Goal: Task Accomplishment & Management: Manage account settings

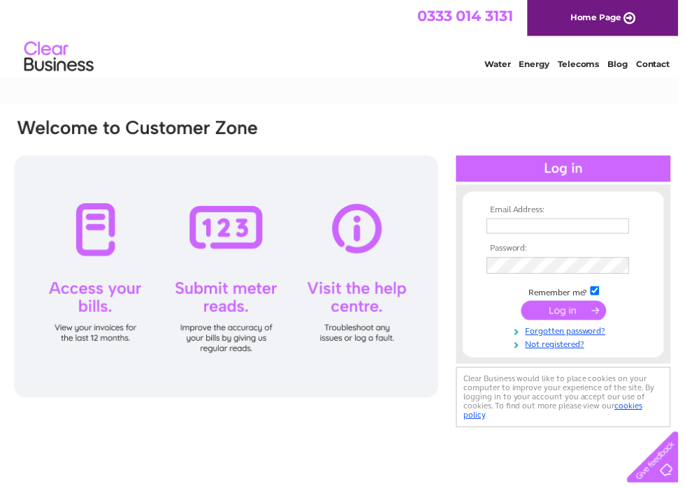
click at [544, 232] on input "text" at bounding box center [563, 228] width 144 height 15
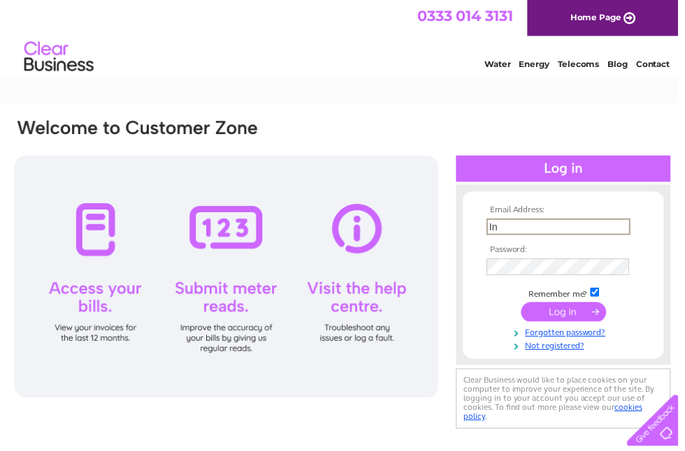
type input "[EMAIL_ADDRESS][DOMAIN_NAME]"
click at [562, 321] on input "submit" at bounding box center [569, 315] width 86 height 20
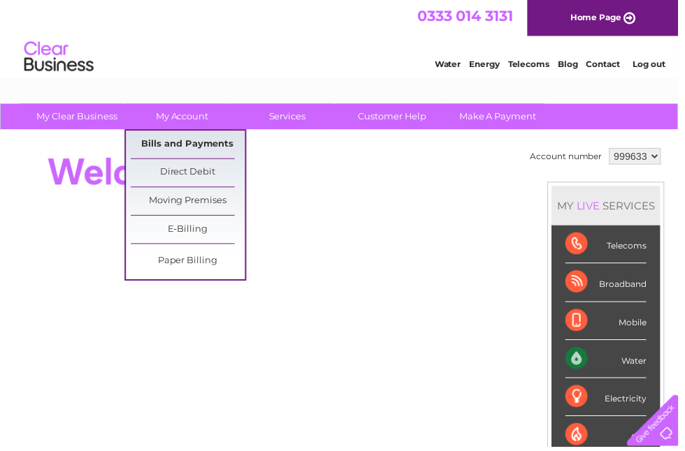
click at [207, 145] on link "Bills and Payments" at bounding box center [189, 146] width 115 height 28
click at [212, 148] on link "Bills and Payments" at bounding box center [189, 146] width 115 height 28
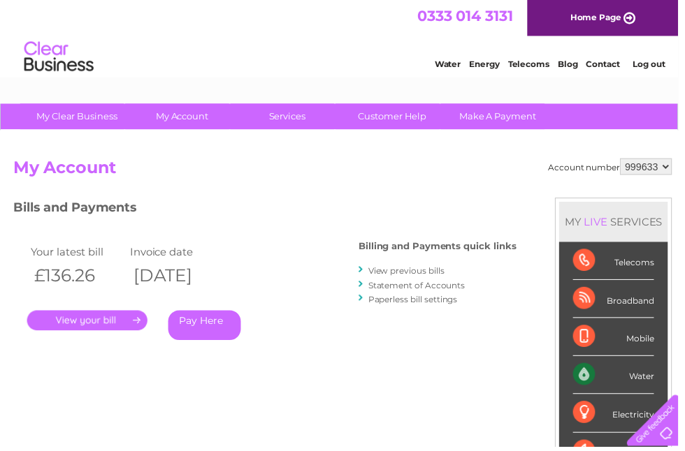
click at [425, 268] on link "View previous bills" at bounding box center [410, 273] width 77 height 10
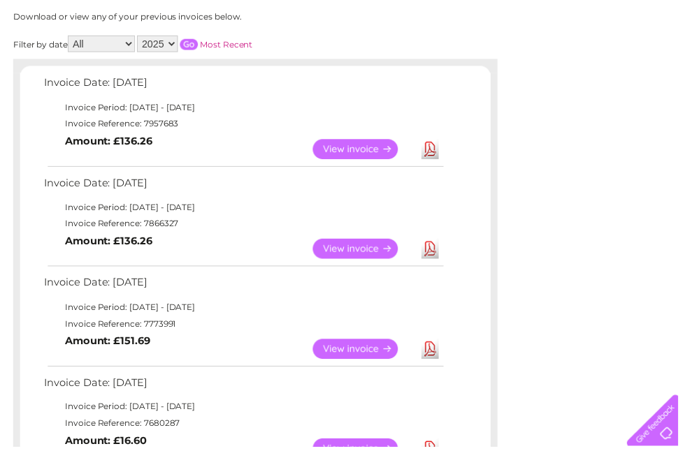
scroll to position [191, 0]
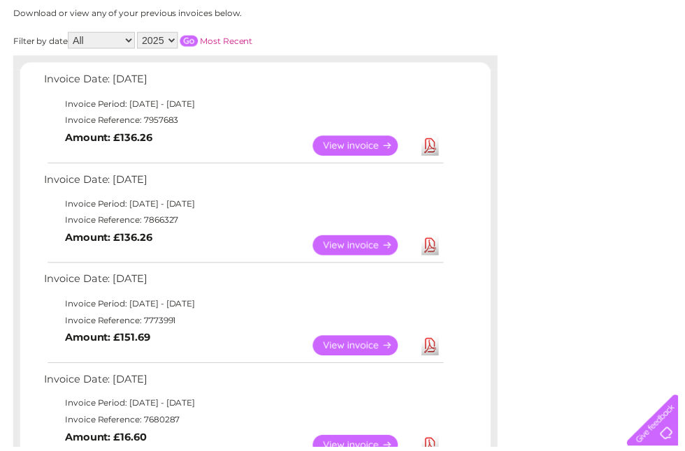
click at [369, 152] on link "View" at bounding box center [367, 148] width 103 height 20
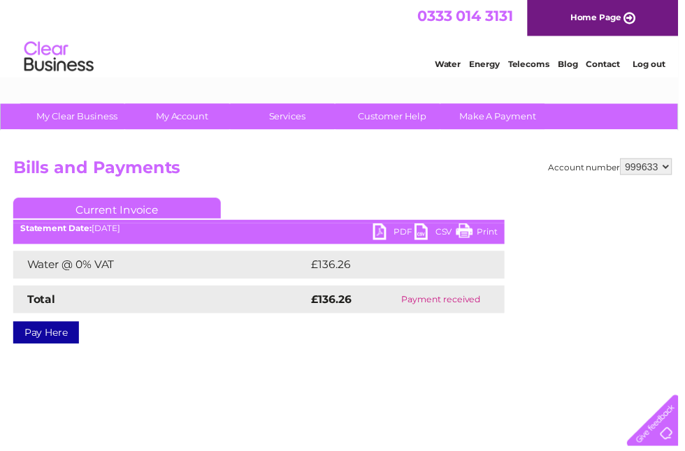
click at [400, 234] on link "PDF" at bounding box center [397, 236] width 42 height 20
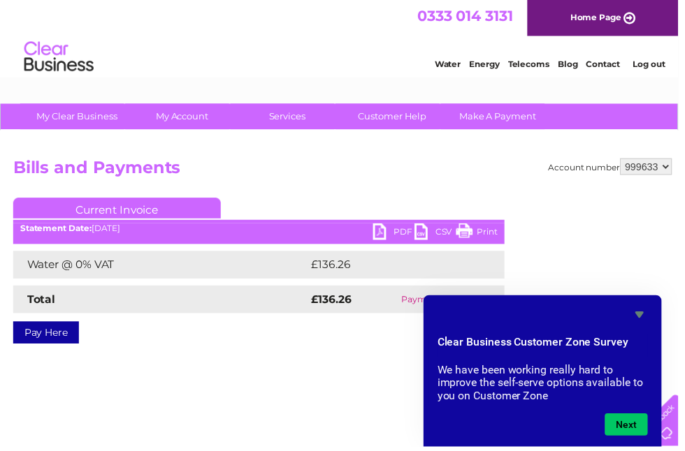
click at [648, 321] on icon "Hide survey" at bounding box center [645, 317] width 17 height 17
